Goal: Transaction & Acquisition: Purchase product/service

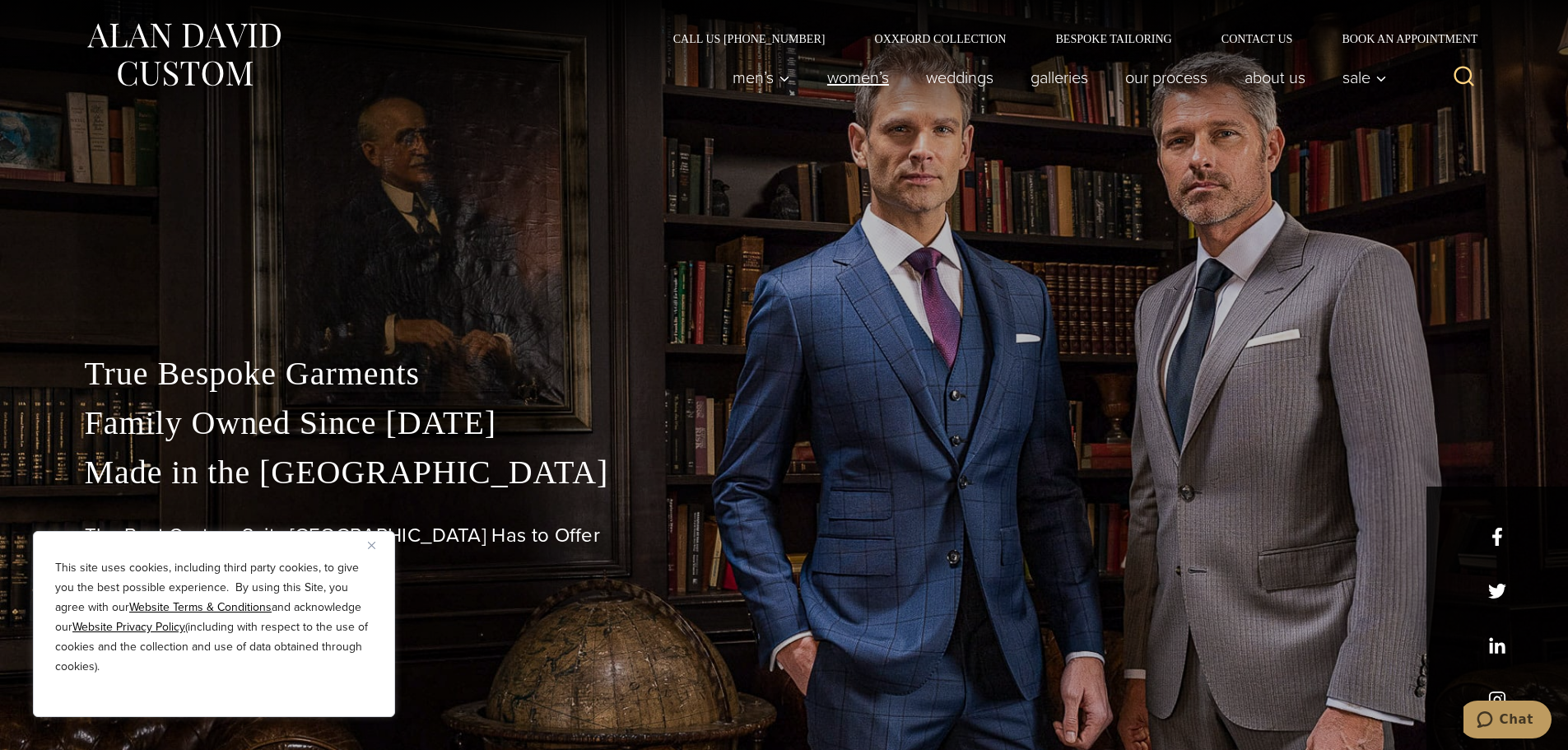
click at [830, 75] on link "Women’s" at bounding box center [857, 77] width 99 height 33
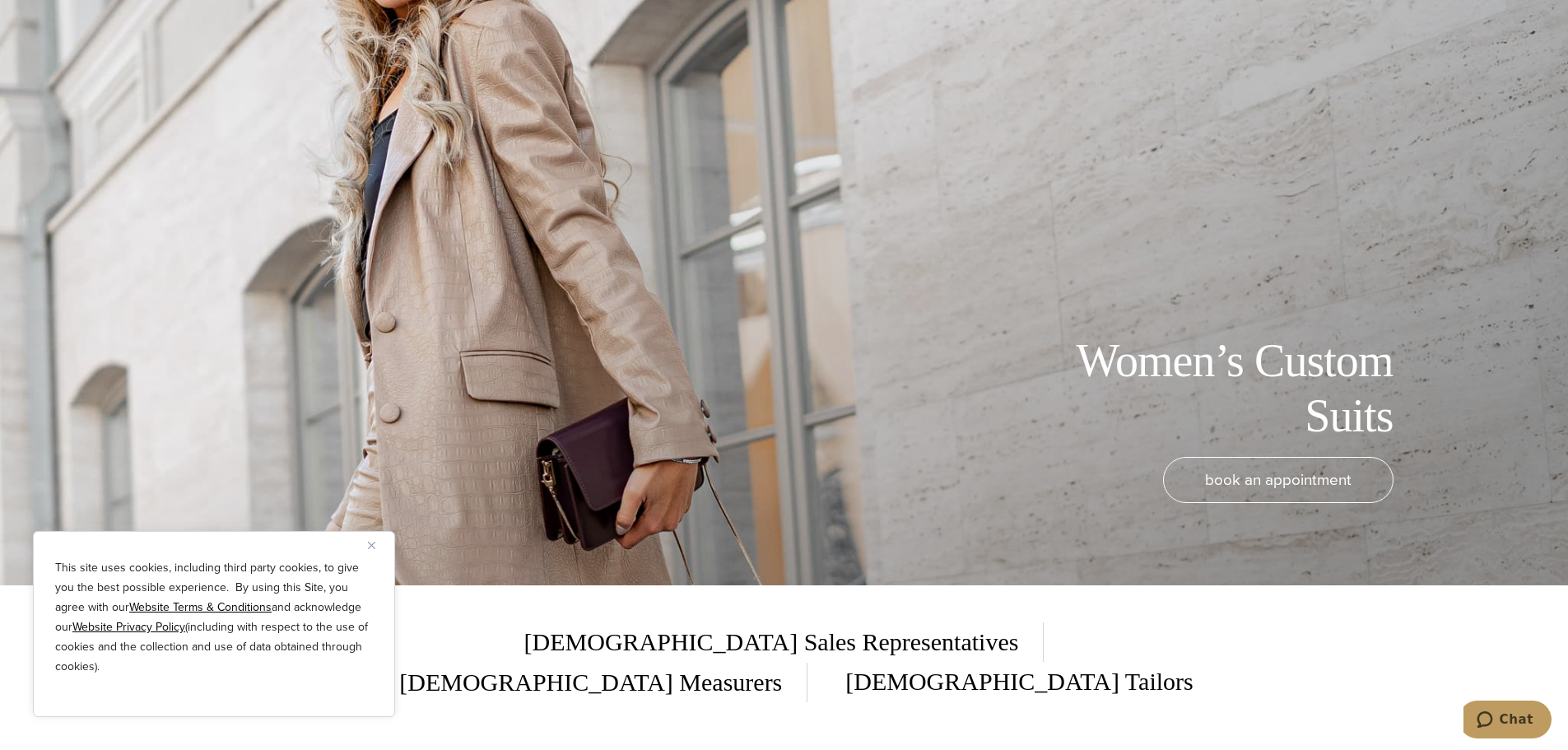
scroll to position [330, 0]
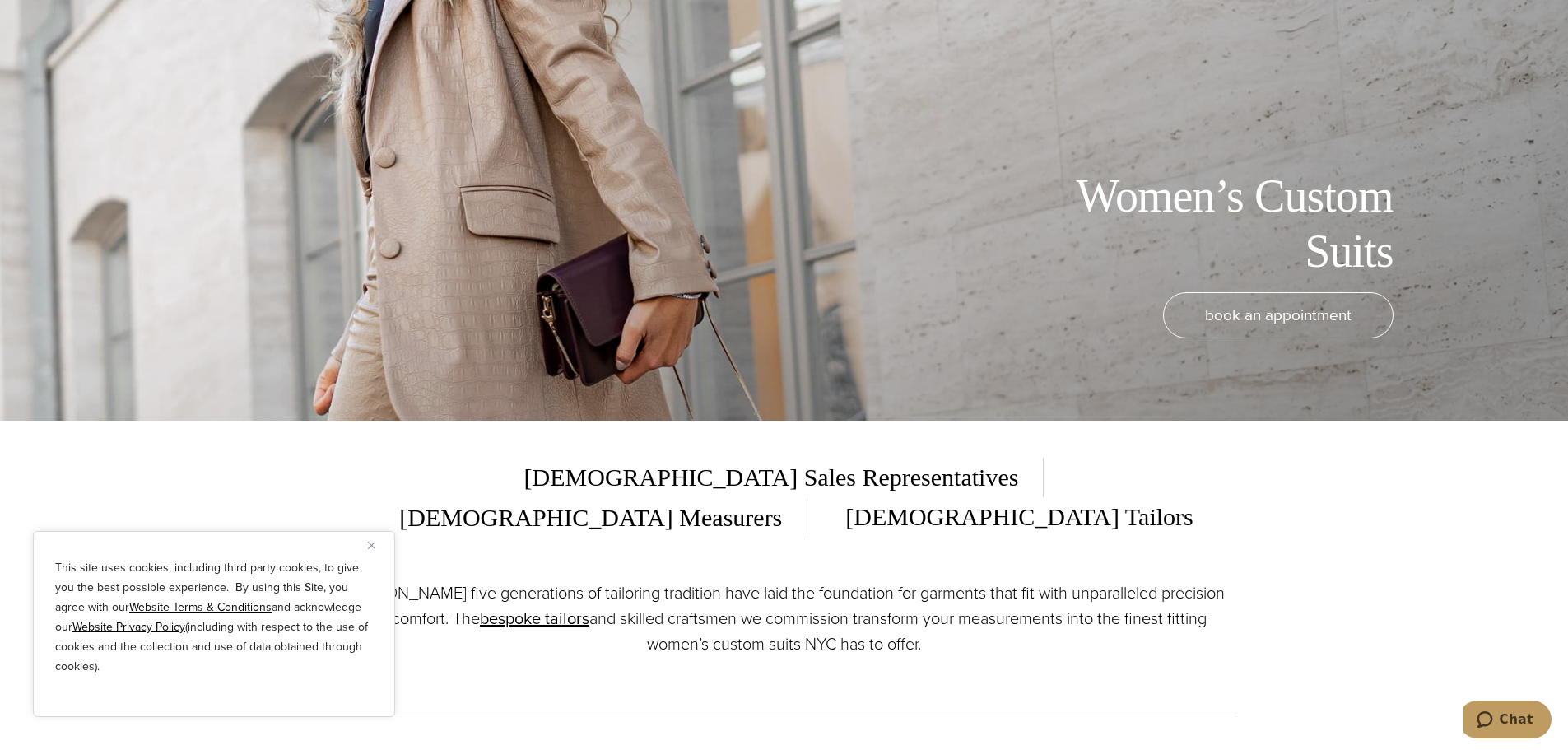
click at [375, 546] on img "Close" at bounding box center [371, 545] width 7 height 7
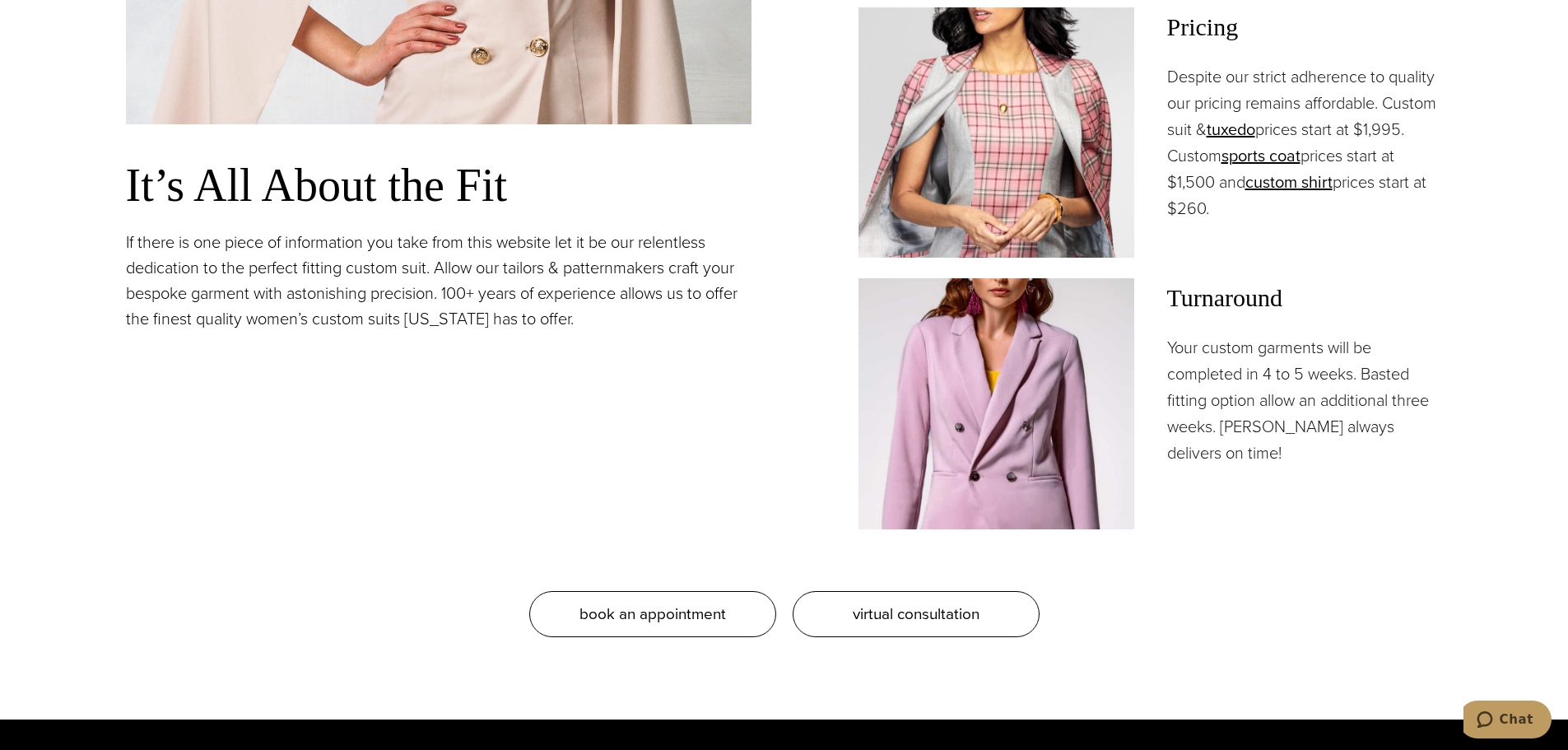
scroll to position [1729, 0]
